Goal: Information Seeking & Learning: Learn about a topic

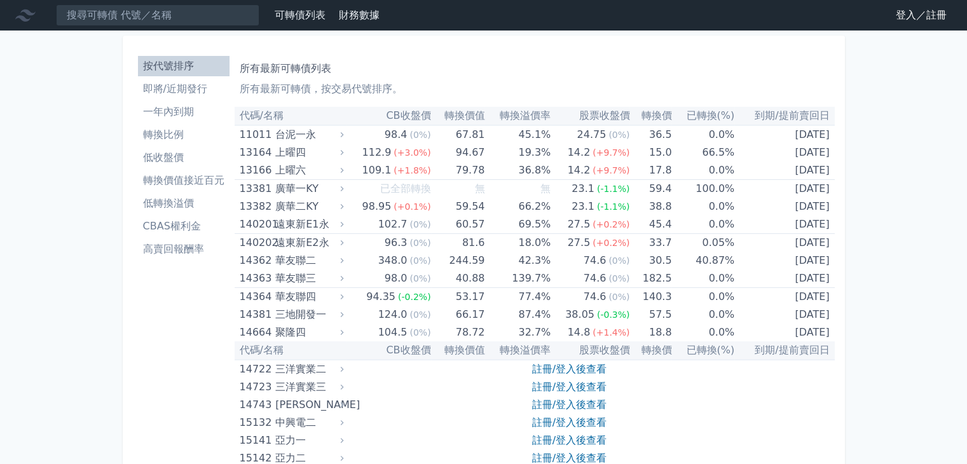
click at [908, 13] on link "登入／註冊" at bounding box center [920, 15] width 71 height 20
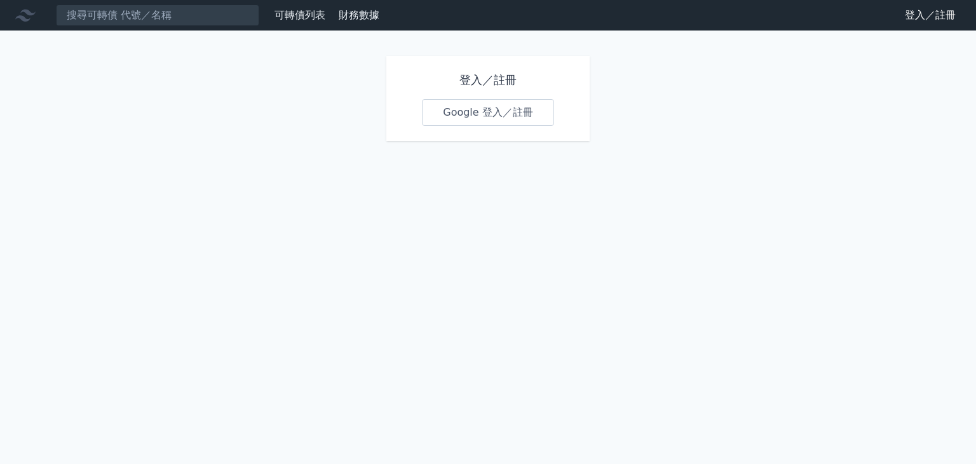
click at [461, 111] on link "Google 登入／註冊" at bounding box center [488, 112] width 132 height 27
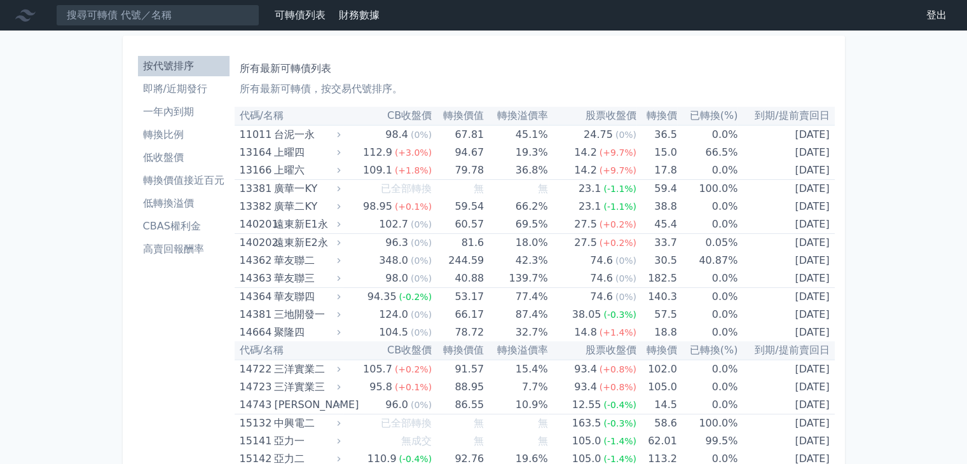
click at [175, 250] on li "高賣回報酬率" at bounding box center [184, 248] width 92 height 15
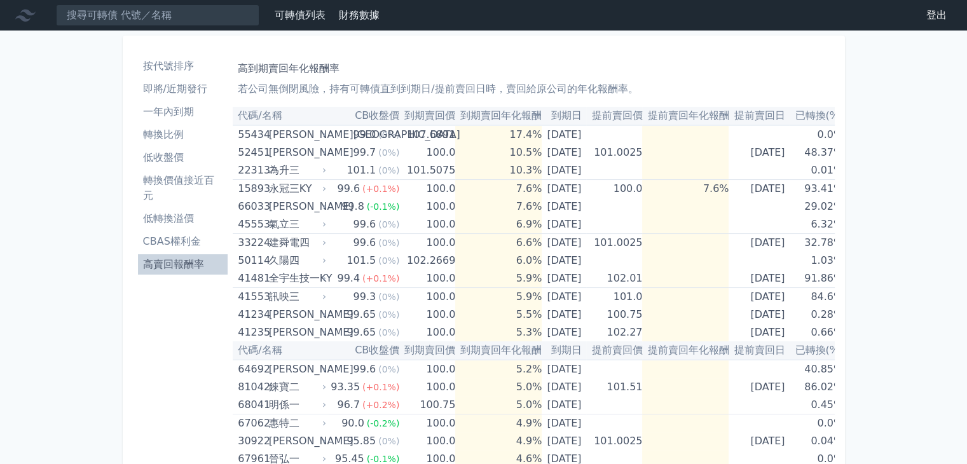
click at [169, 268] on li "高賣回報酬率" at bounding box center [183, 264] width 90 height 15
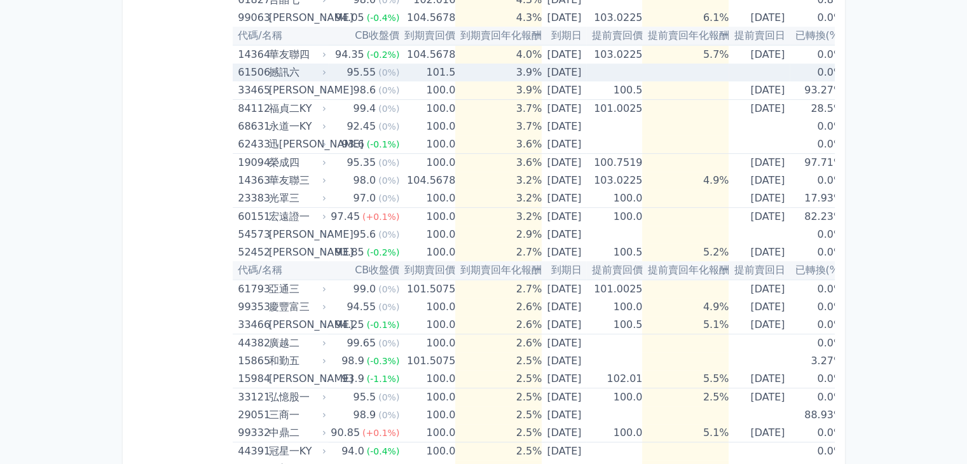
scroll to position [572, 0]
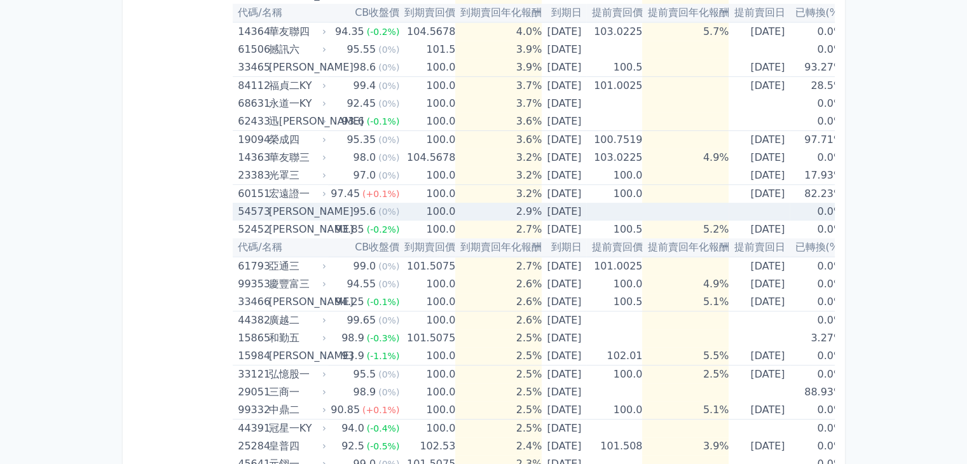
click at [275, 203] on div "[PERSON_NAME]" at bounding box center [296, 212] width 55 height 18
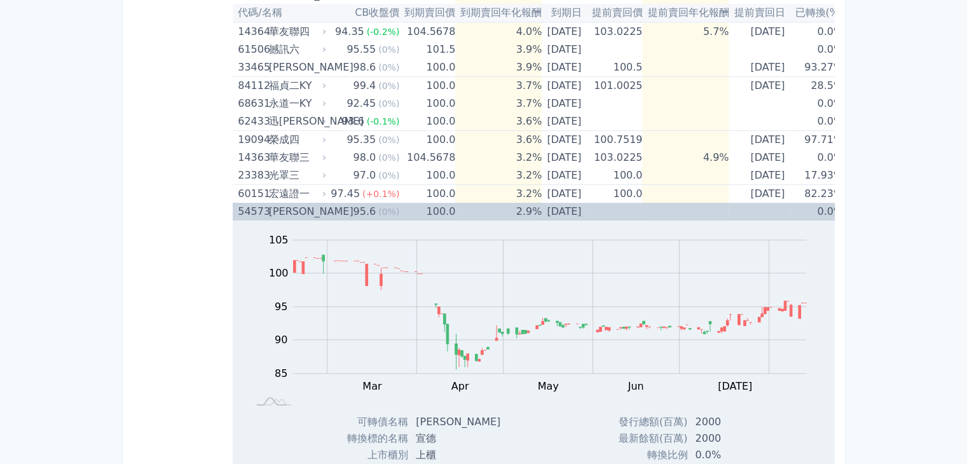
click at [274, 203] on div "[PERSON_NAME]" at bounding box center [296, 212] width 55 height 18
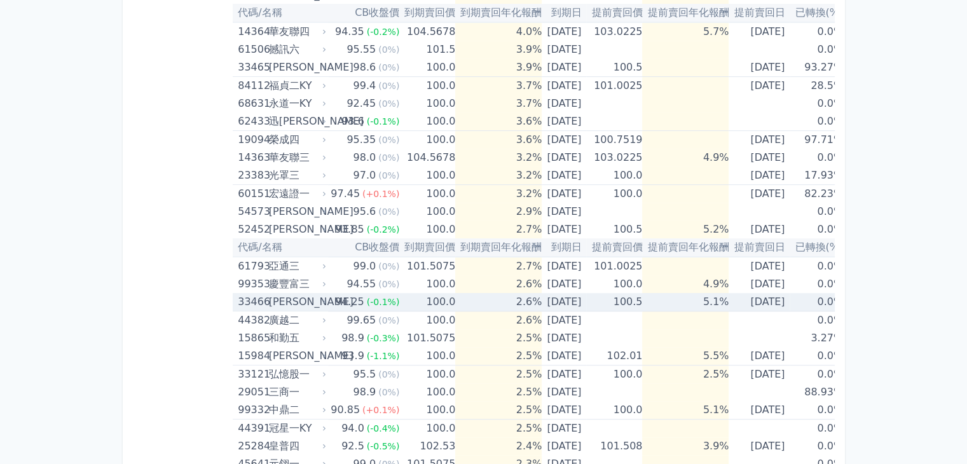
click at [279, 301] on div "[PERSON_NAME]" at bounding box center [296, 302] width 55 height 18
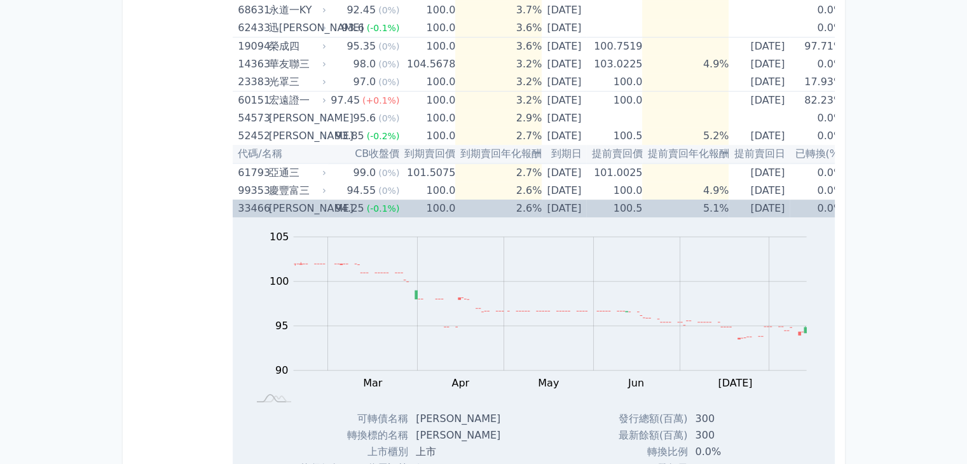
scroll to position [636, 0]
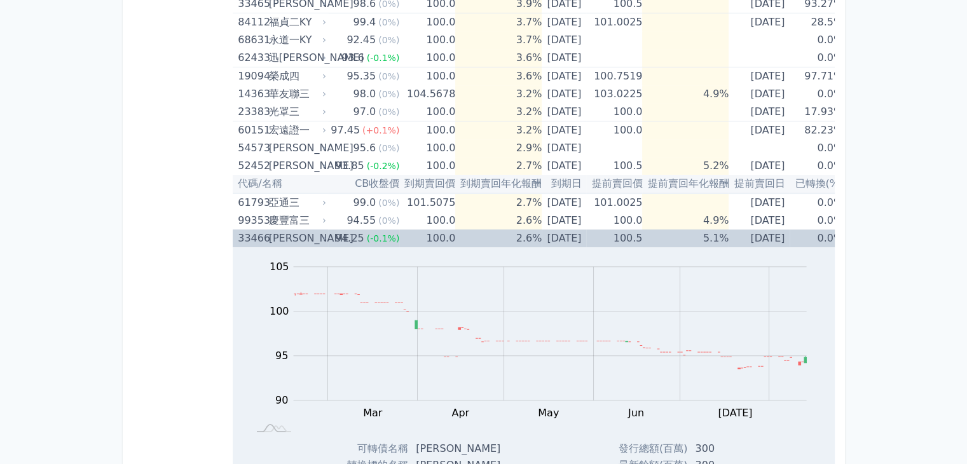
click at [286, 238] on div "[PERSON_NAME]" at bounding box center [296, 238] width 55 height 18
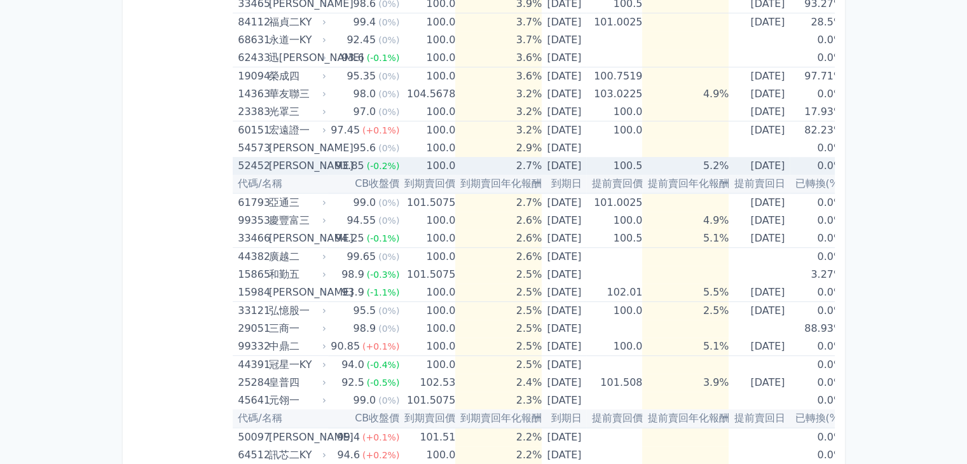
click at [290, 166] on div "[PERSON_NAME]" at bounding box center [296, 166] width 55 height 18
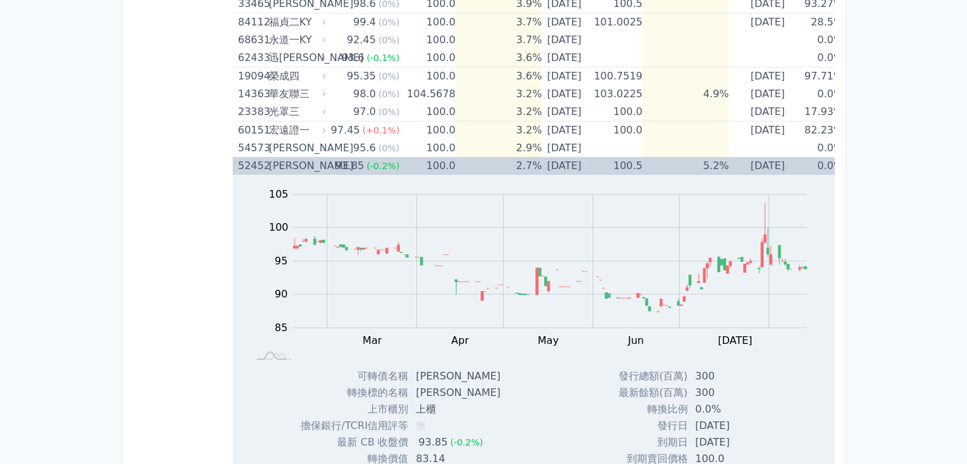
click at [282, 167] on div "[PERSON_NAME]" at bounding box center [296, 166] width 55 height 18
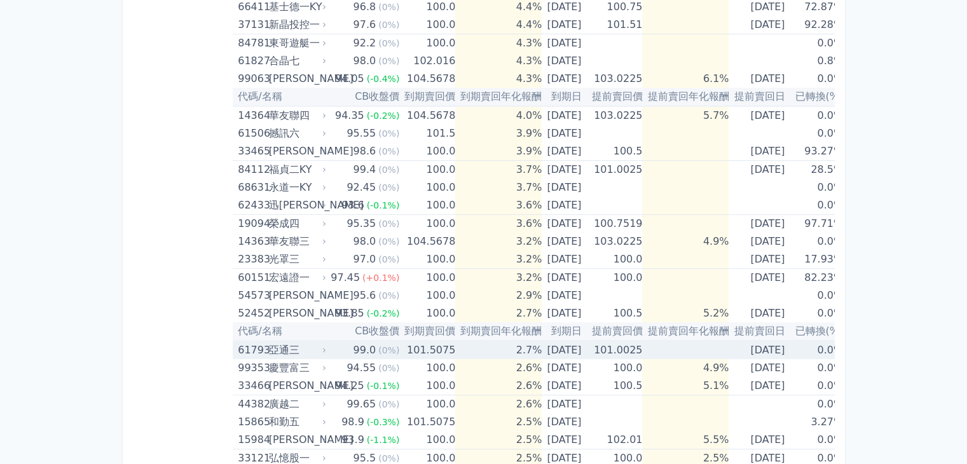
scroll to position [468, 0]
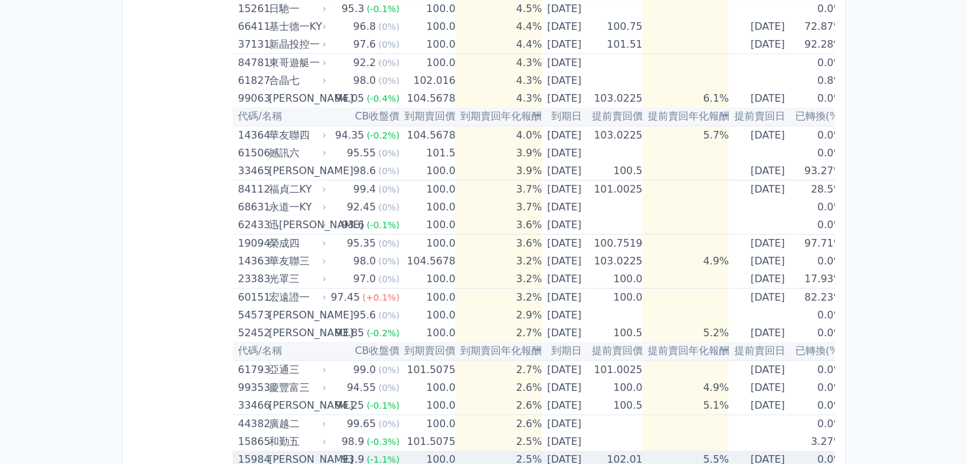
click at [274, 454] on div "[PERSON_NAME]" at bounding box center [296, 460] width 55 height 18
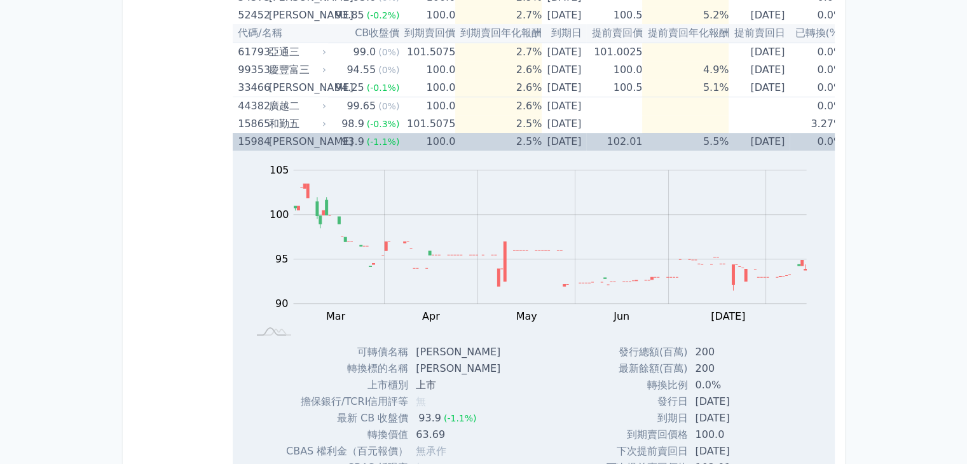
scroll to position [850, 0]
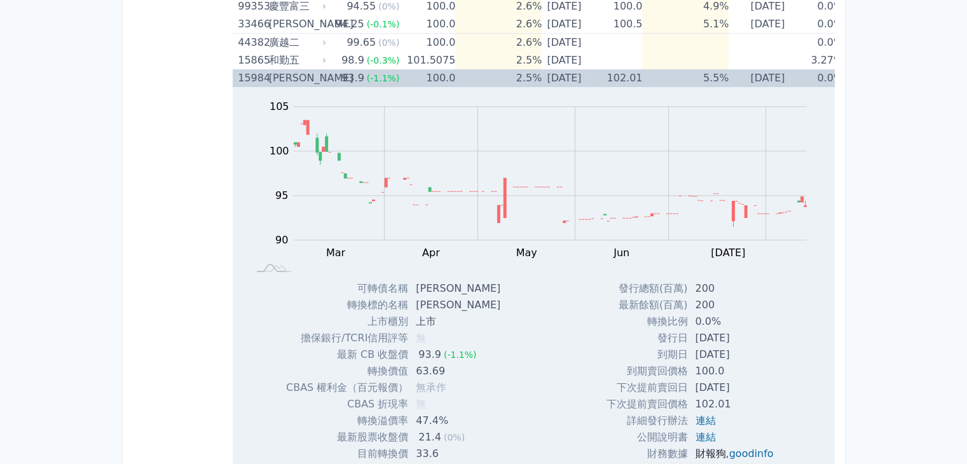
click at [695, 452] on link "財報狗" at bounding box center [710, 453] width 31 height 12
click at [286, 71] on div "[PERSON_NAME]" at bounding box center [296, 78] width 55 height 18
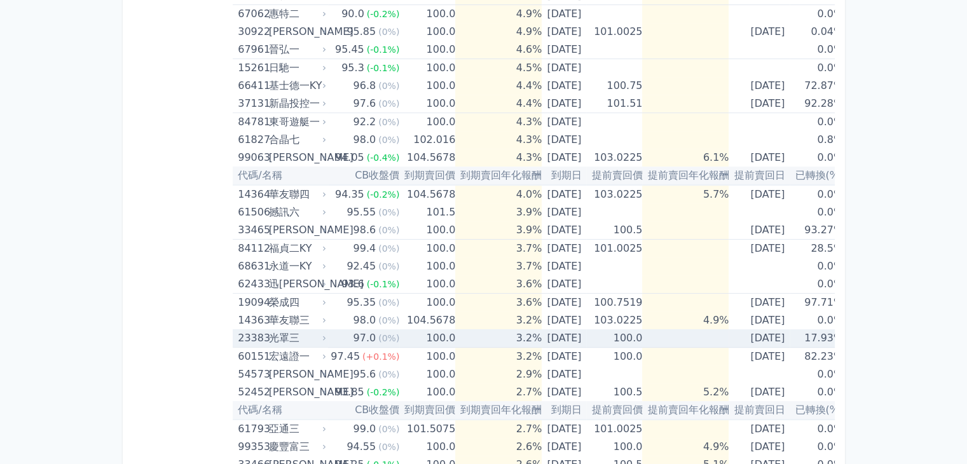
scroll to position [405, 0]
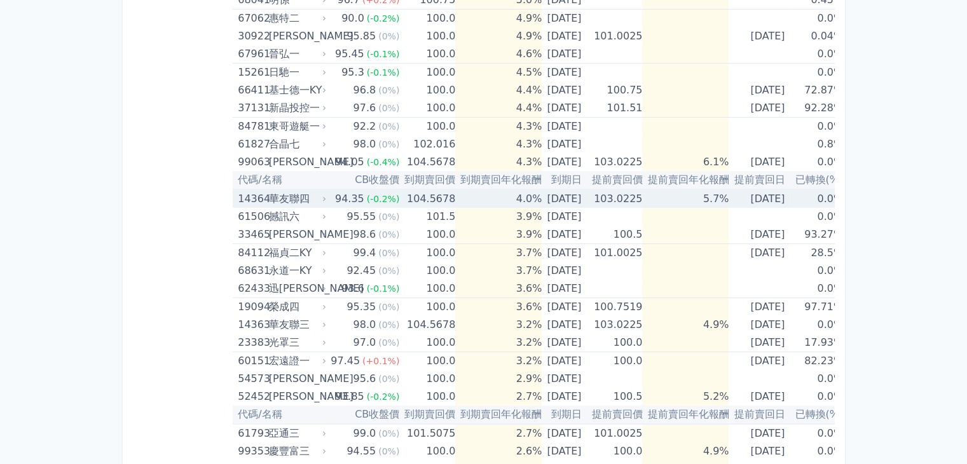
click at [292, 196] on div "華友聯四" at bounding box center [296, 199] width 55 height 18
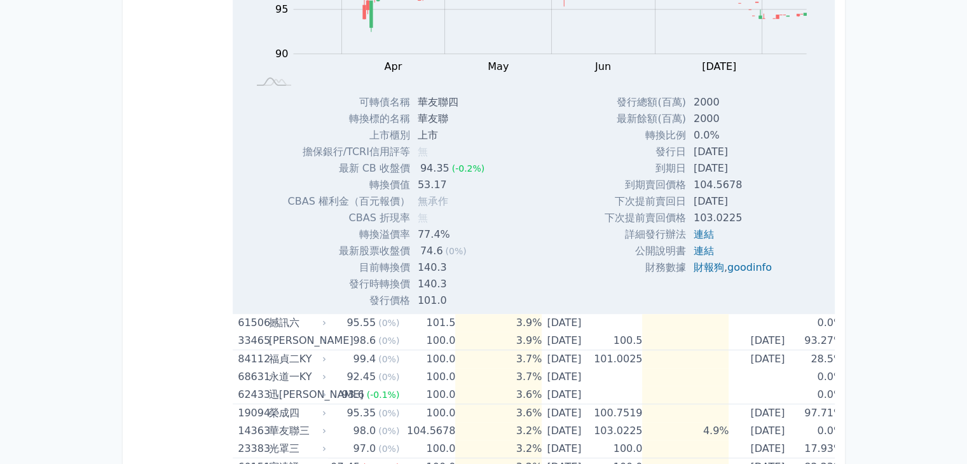
scroll to position [723, 0]
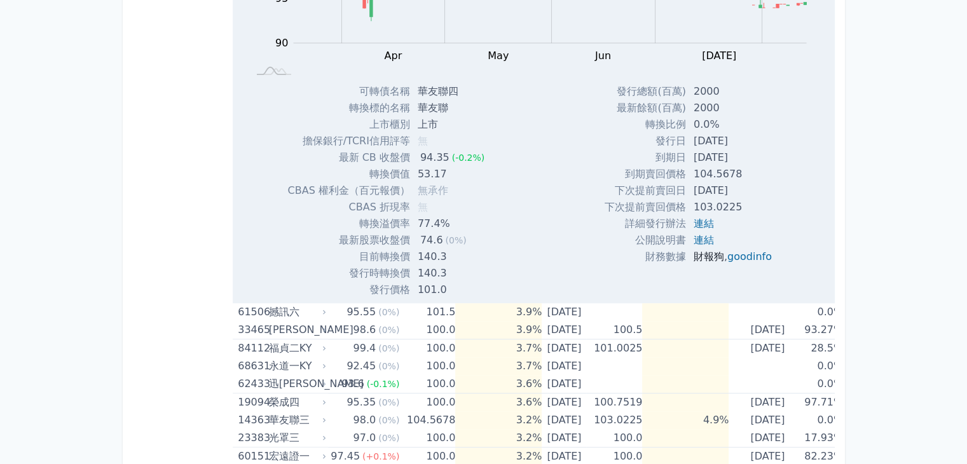
click at [707, 257] on link "財報狗" at bounding box center [708, 256] width 31 height 12
click at [747, 257] on link "goodinfo" at bounding box center [749, 256] width 44 height 12
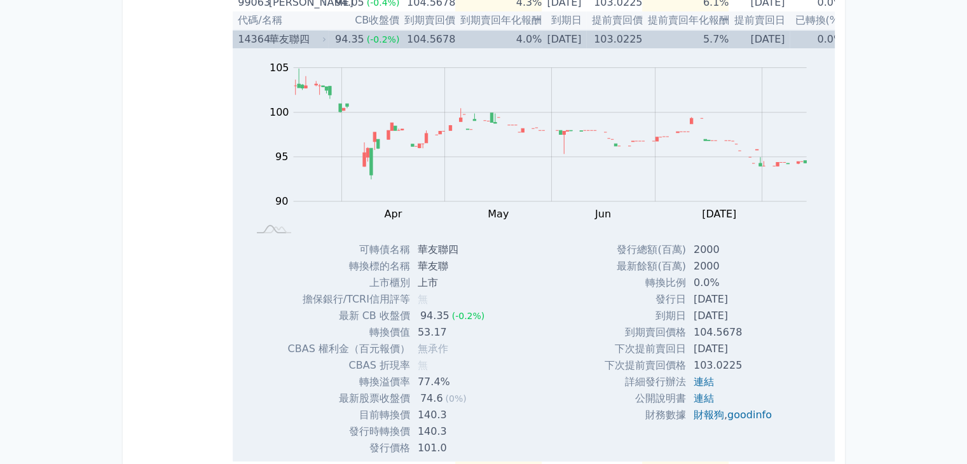
scroll to position [532, 0]
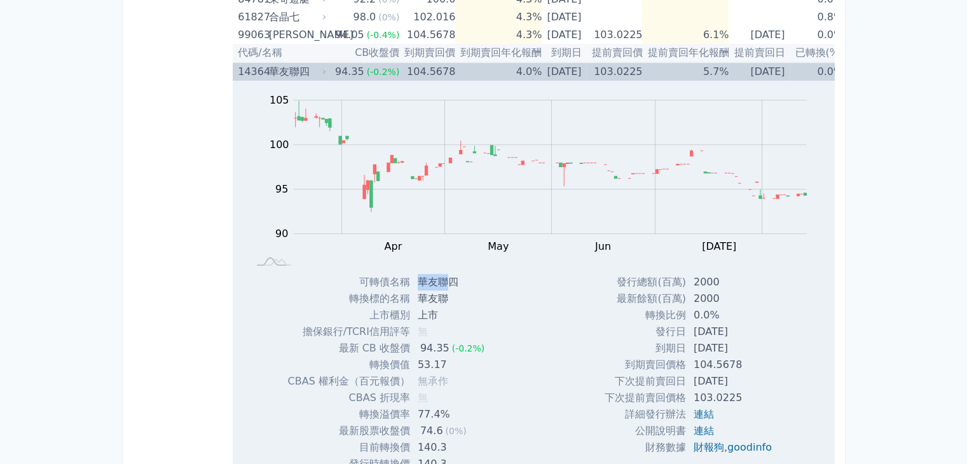
drag, startPoint x: 443, startPoint y: 276, endPoint x: 414, endPoint y: 273, distance: 28.9
click at [414, 274] on td "華友聯四" at bounding box center [452, 282] width 85 height 17
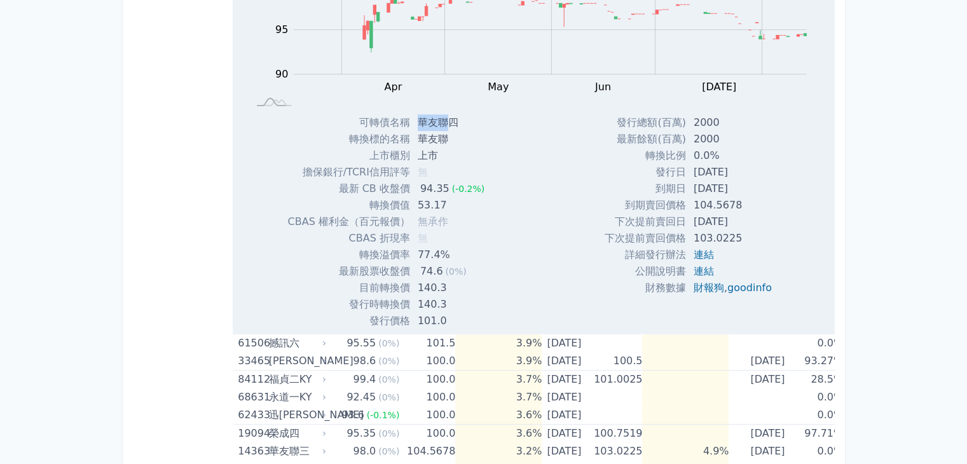
scroll to position [786, 0]
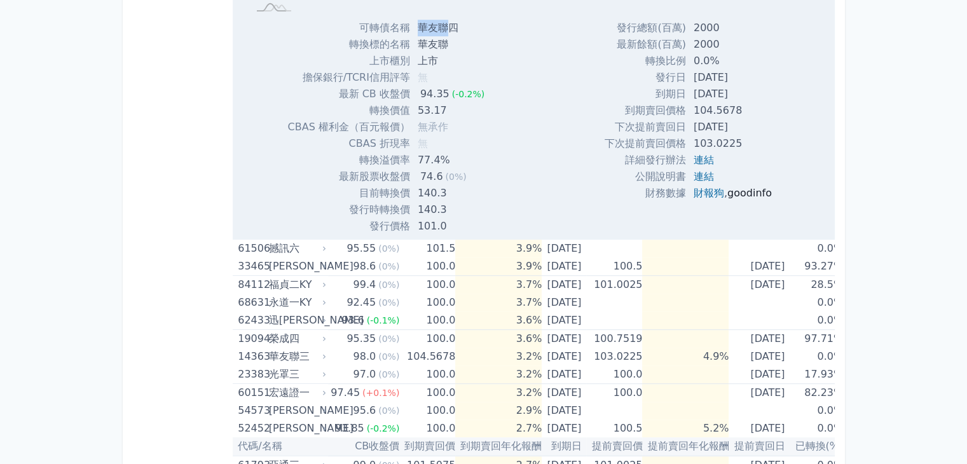
click at [761, 192] on link "goodinfo" at bounding box center [749, 193] width 44 height 12
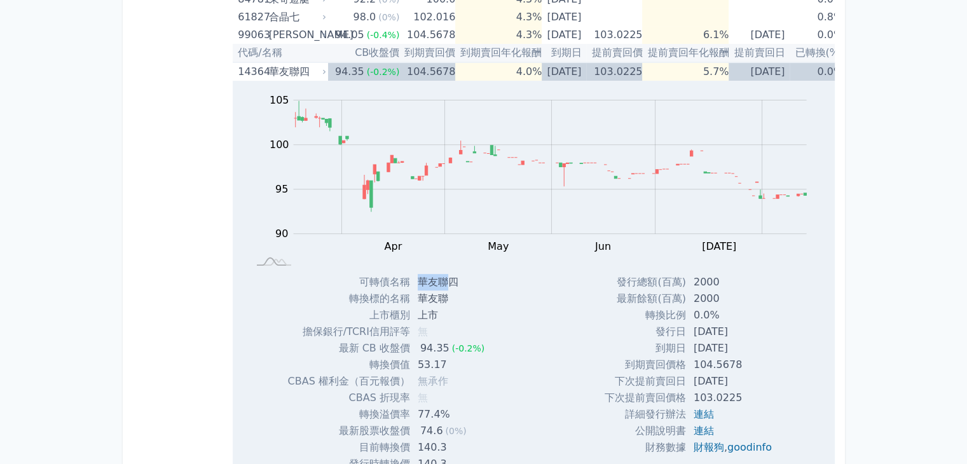
scroll to position [468, 0]
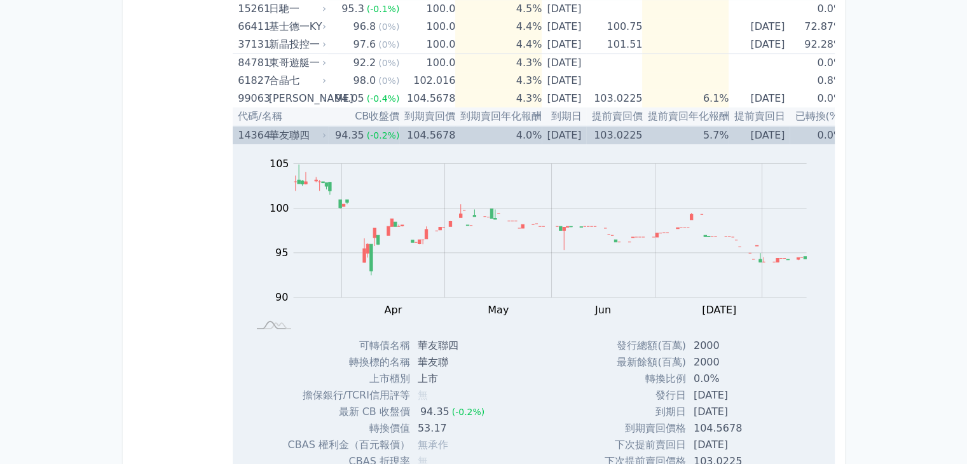
click at [263, 133] on div "14364 華友聯四" at bounding box center [279, 135] width 83 height 18
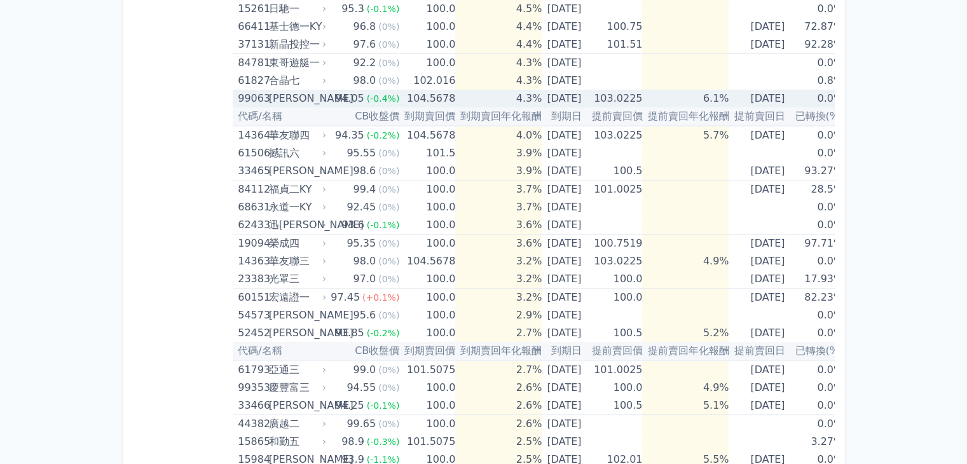
click at [269, 91] on div "[PERSON_NAME]" at bounding box center [296, 99] width 55 height 18
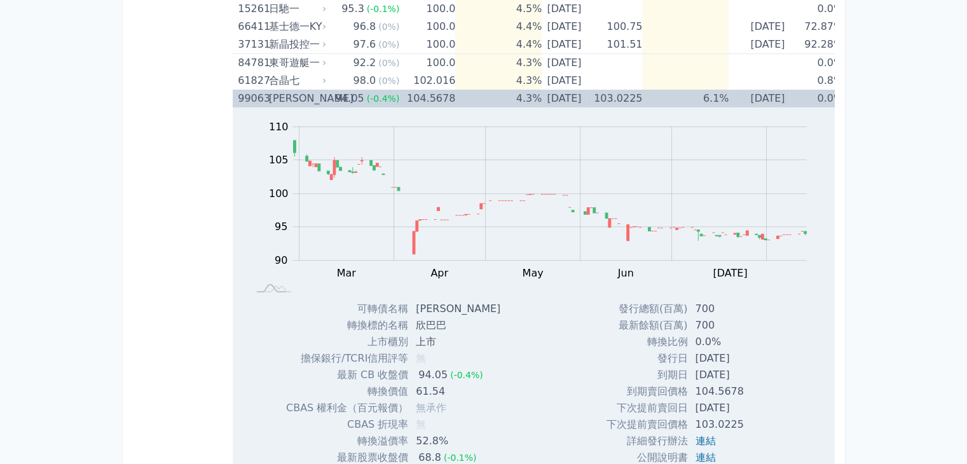
click at [269, 91] on div "[PERSON_NAME]" at bounding box center [296, 99] width 55 height 18
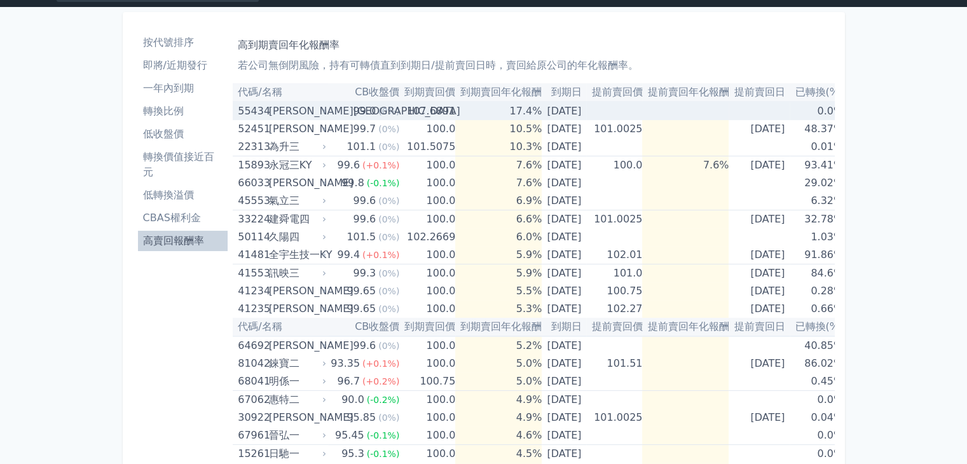
scroll to position [0, 0]
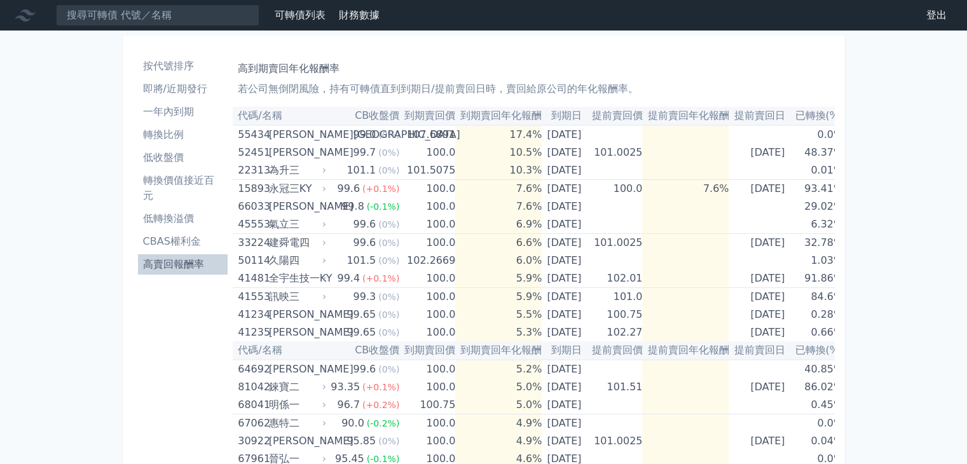
click at [183, 219] on li "低轉換溢價" at bounding box center [183, 218] width 90 height 15
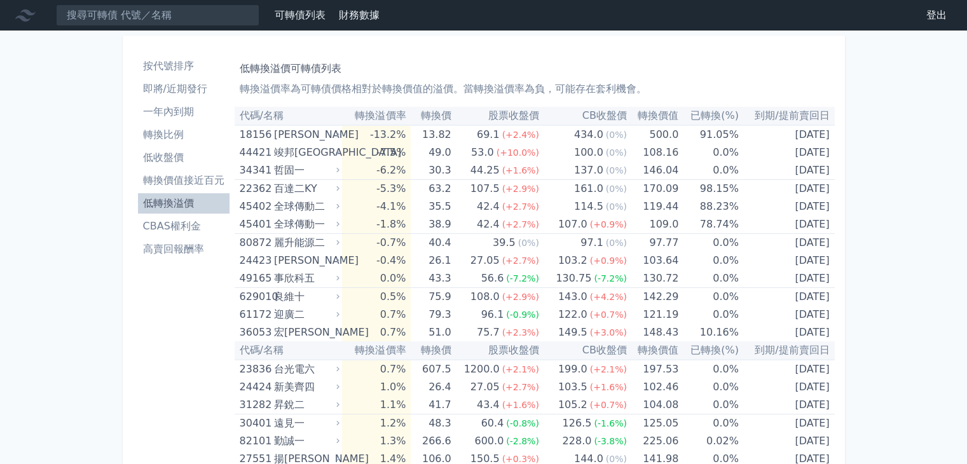
click at [365, 9] on link "財務數據" at bounding box center [359, 15] width 41 height 12
click at [81, 16] on input at bounding box center [157, 15] width 203 height 22
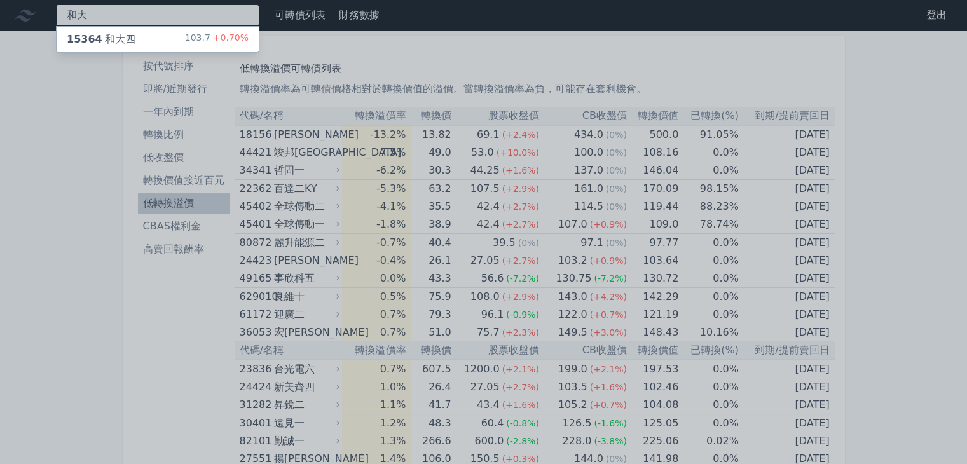
type input "和大"
click at [102, 36] on div "15364 和大四" at bounding box center [101, 39] width 69 height 15
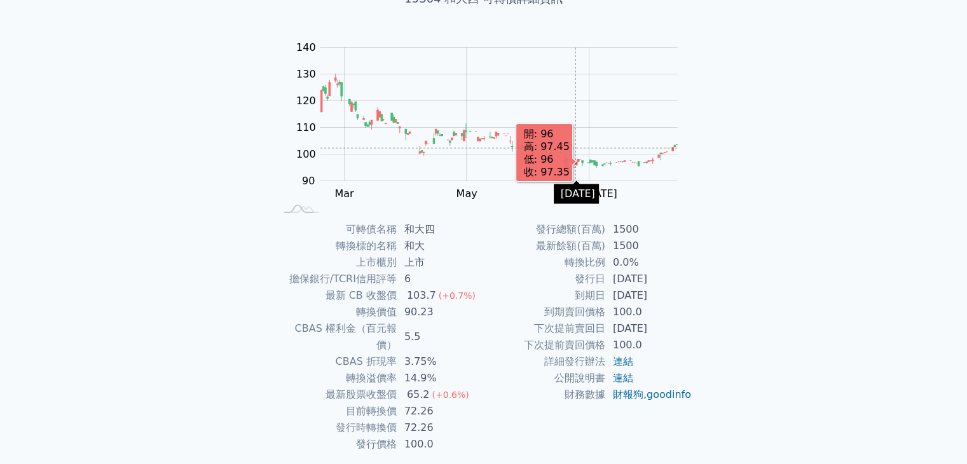
scroll to position [125, 0]
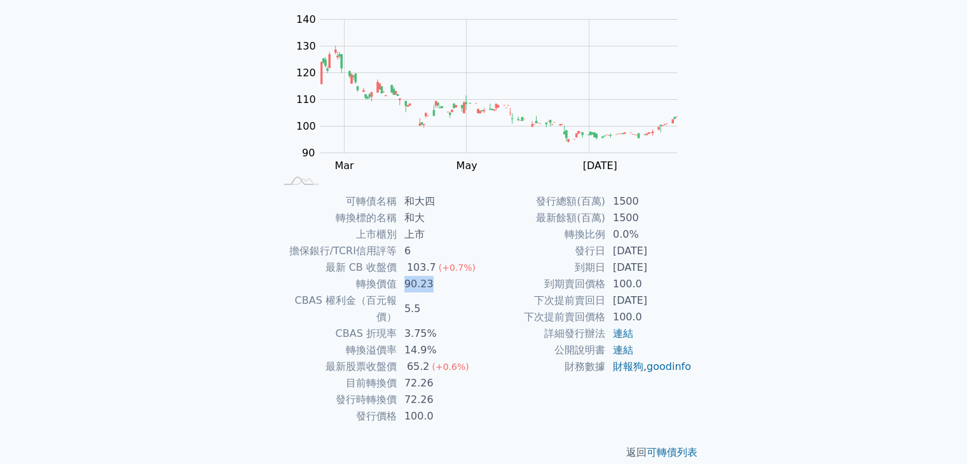
drag, startPoint x: 437, startPoint y: 285, endPoint x: 402, endPoint y: 280, distance: 35.9
click at [402, 280] on td "90.23" at bounding box center [440, 284] width 87 height 17
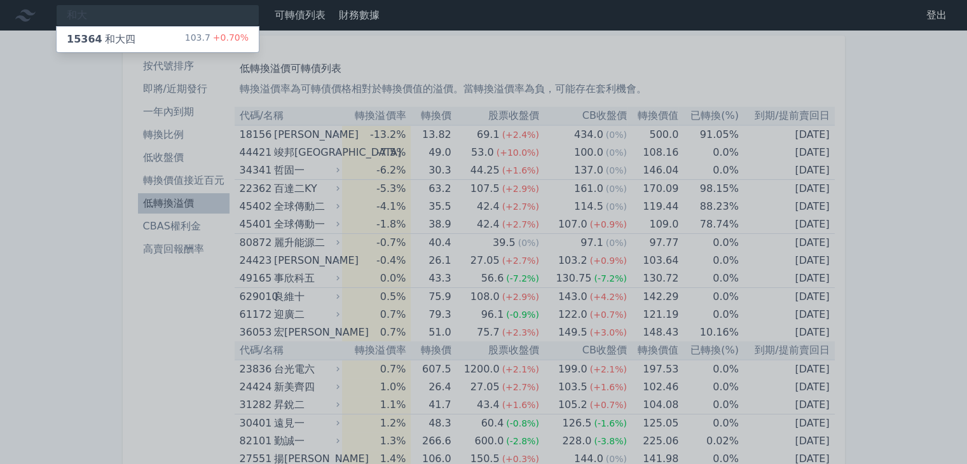
click at [55, 180] on div at bounding box center [483, 232] width 967 height 464
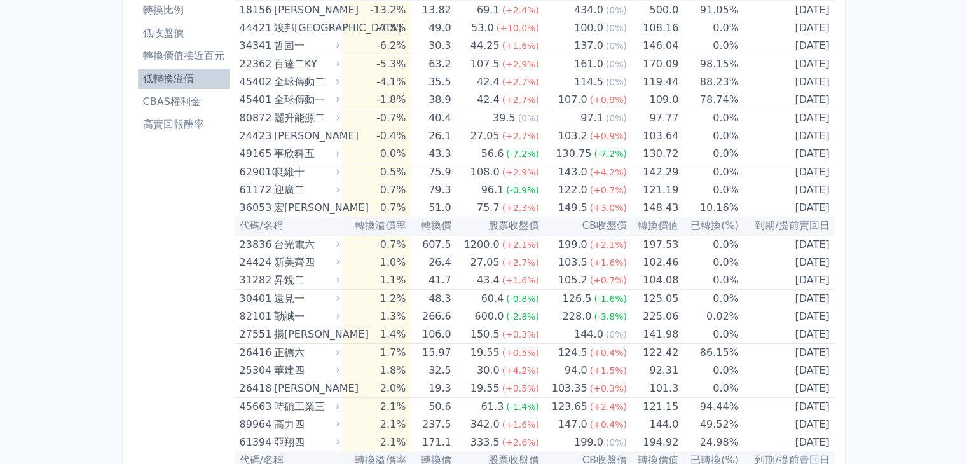
scroll to position [127, 0]
